Goal: Communication & Community: Answer question/provide support

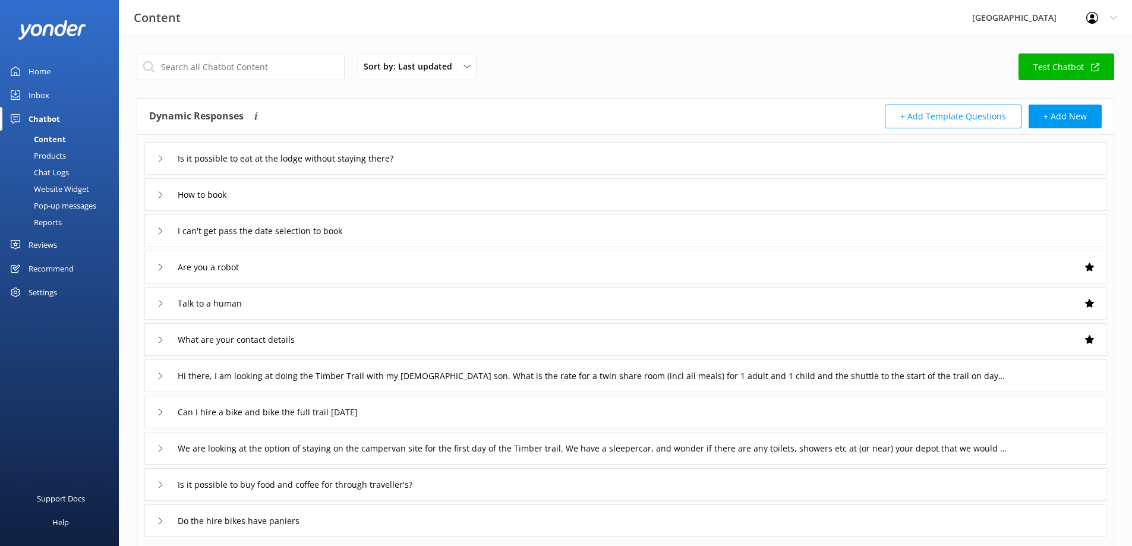
click at [45, 94] on div "Inbox" at bounding box center [39, 95] width 21 height 24
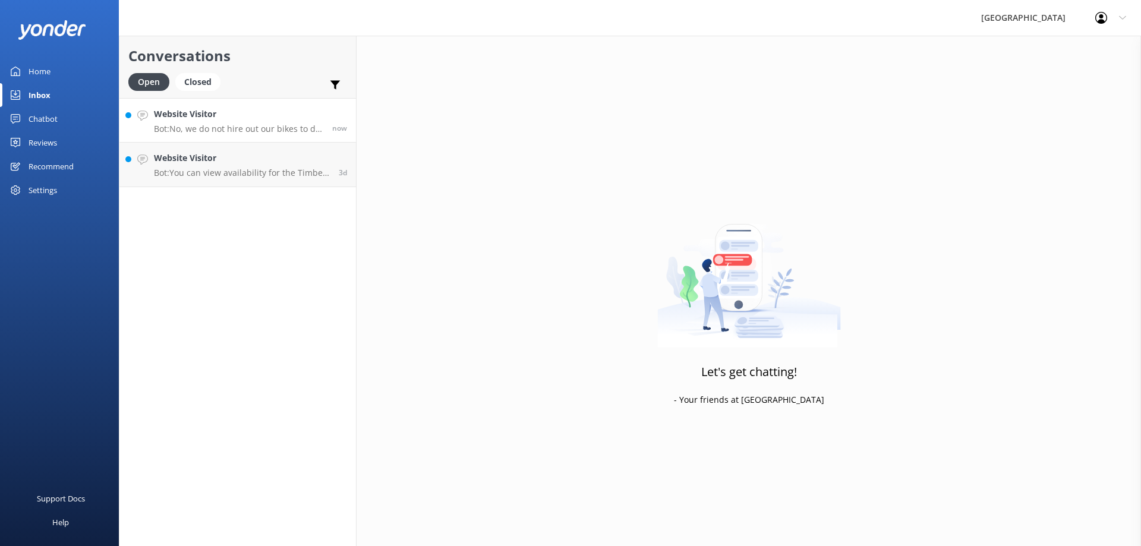
click at [247, 126] on p "Bot: No, we do not hire out our bikes to do the full trail [DATE]. ⚡ I don't ha…" at bounding box center [238, 129] width 169 height 11
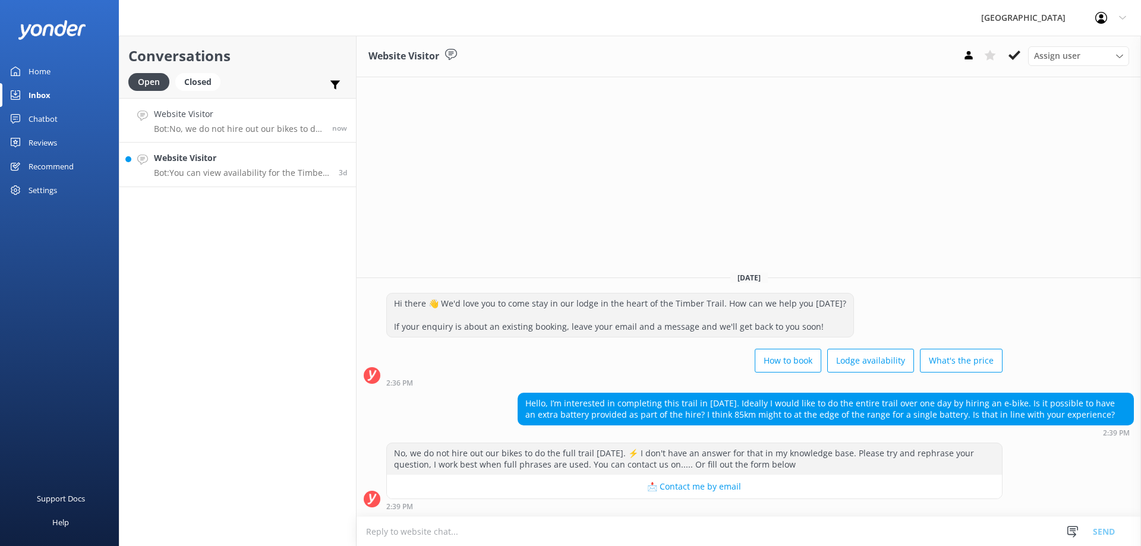
click at [264, 175] on p "Bot: You can view availability for the Timber Trail Lodge online at [URL][DOMAI…" at bounding box center [242, 173] width 176 height 11
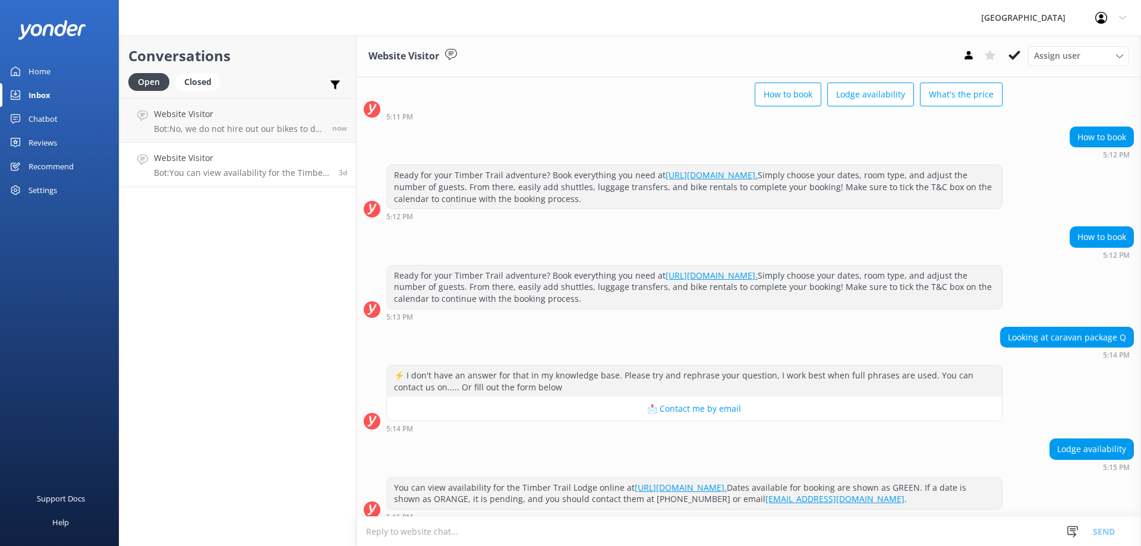
scroll to position [92, 0]
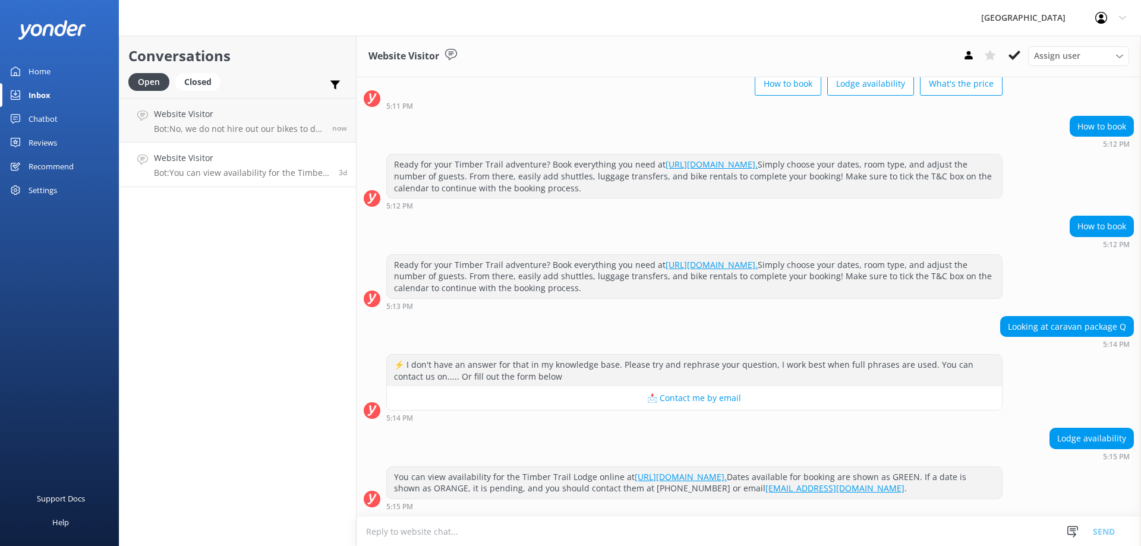
click at [535, 532] on textarea at bounding box center [749, 531] width 784 height 29
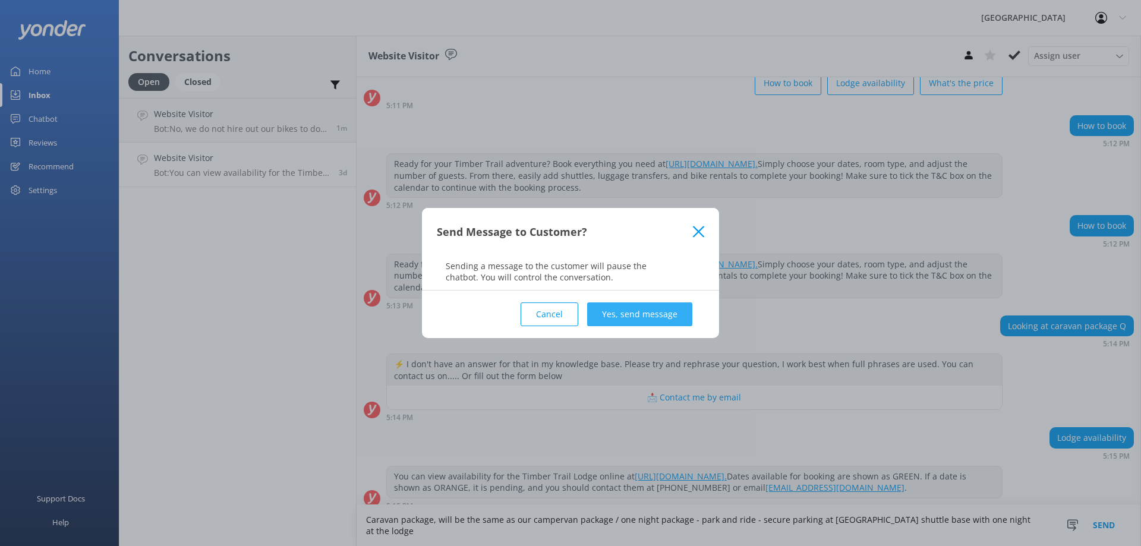
type textarea "Caravan package, will be the same as our campervan package / one night package …"
click at [616, 315] on button "Yes, send message" at bounding box center [639, 314] width 105 height 24
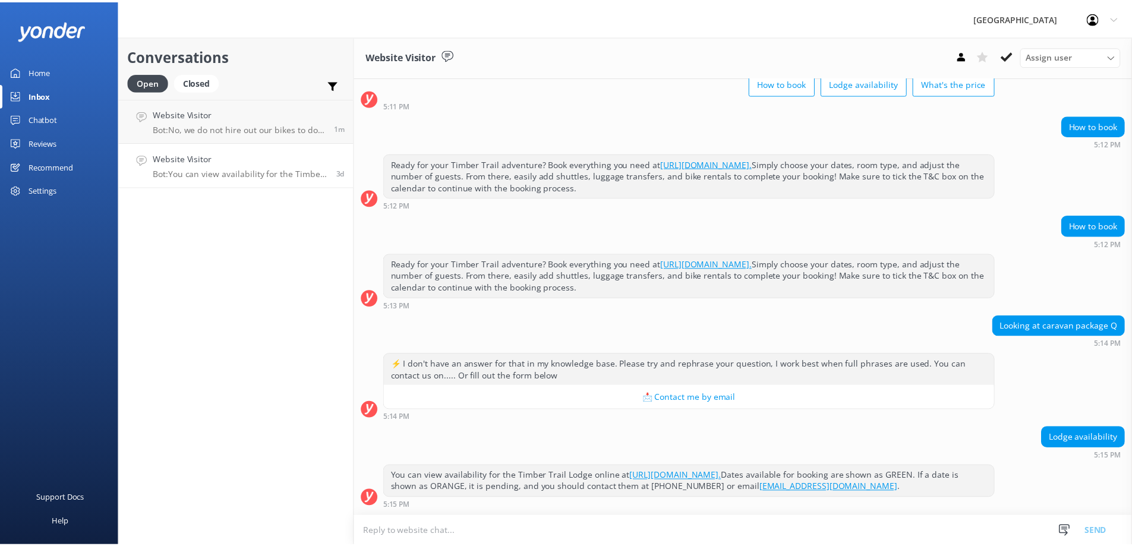
scroll to position [203, 0]
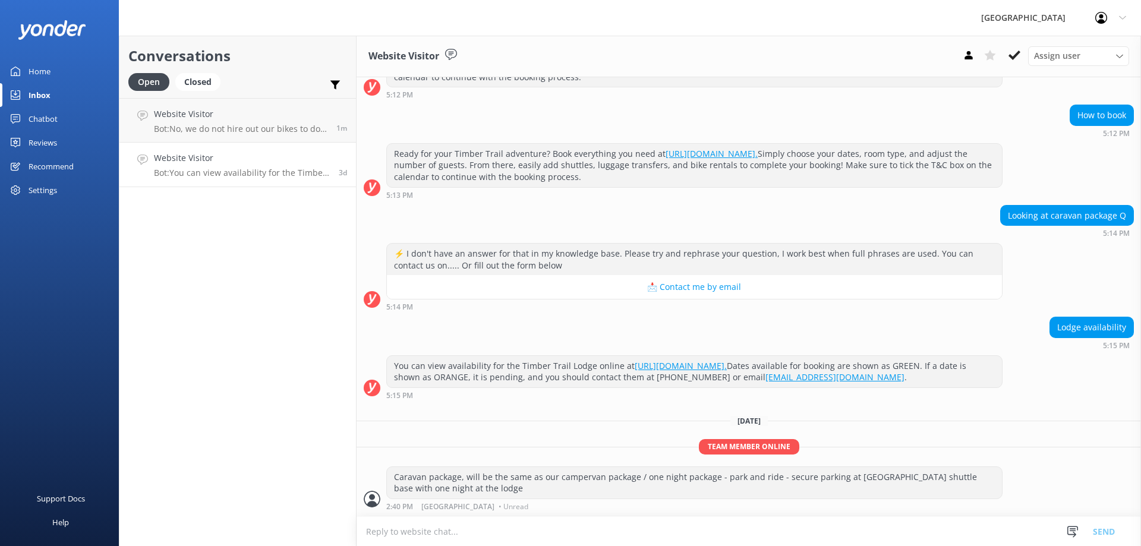
click at [41, 71] on div "Home" at bounding box center [40, 71] width 22 height 24
